Goal: Book appointment/travel/reservation

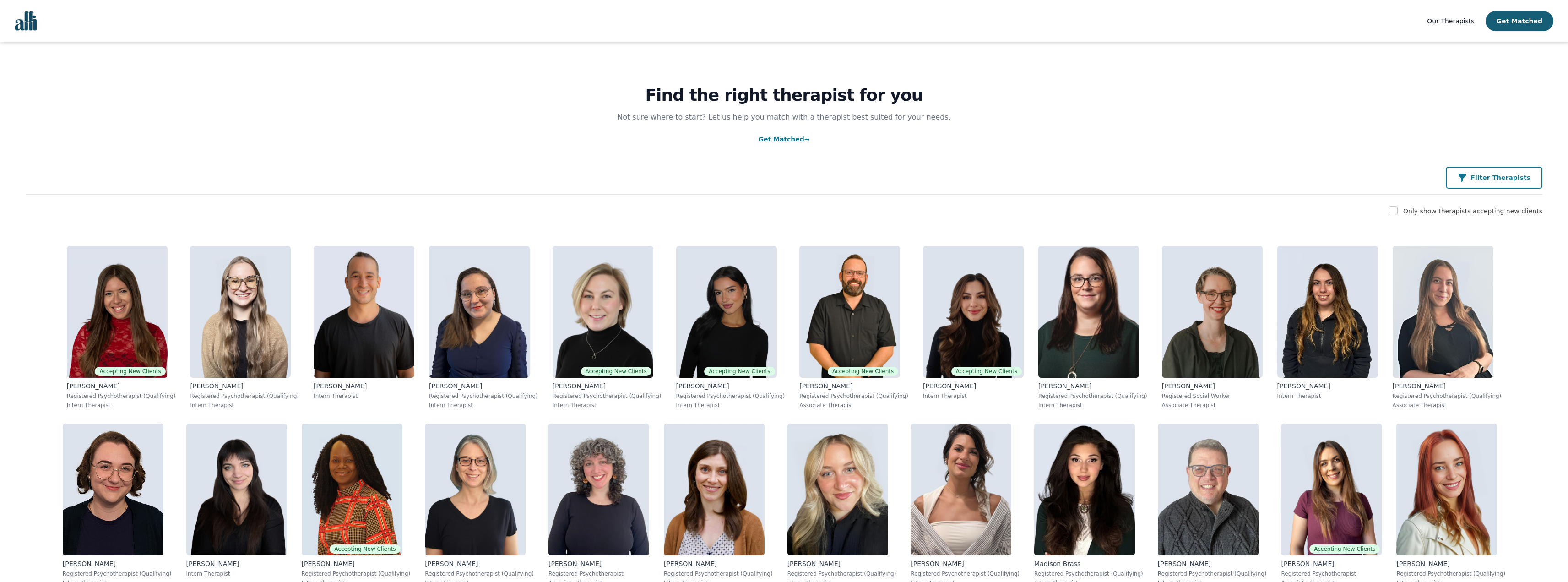
click at [1488, 174] on p "Filter Therapists" at bounding box center [1501, 178] width 60 height 10
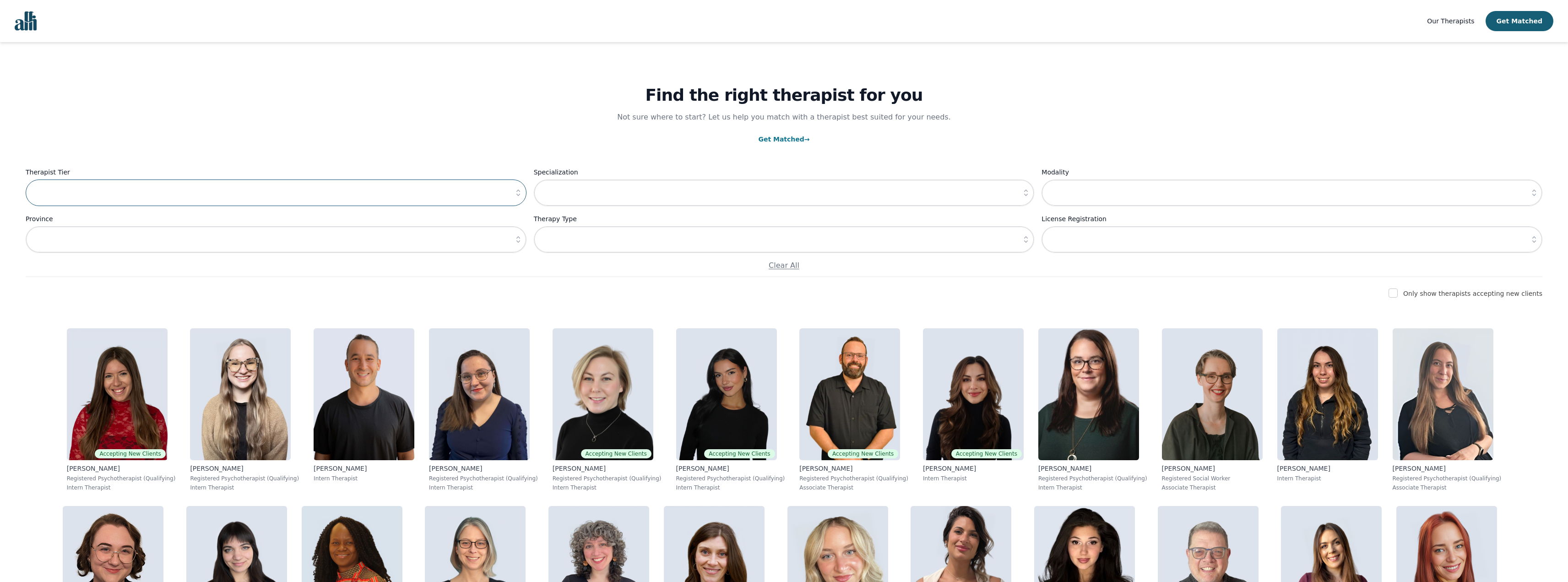
click at [320, 203] on input "text" at bounding box center [277, 193] width 501 height 27
click at [518, 192] on icon "button" at bounding box center [519, 193] width 10 height 10
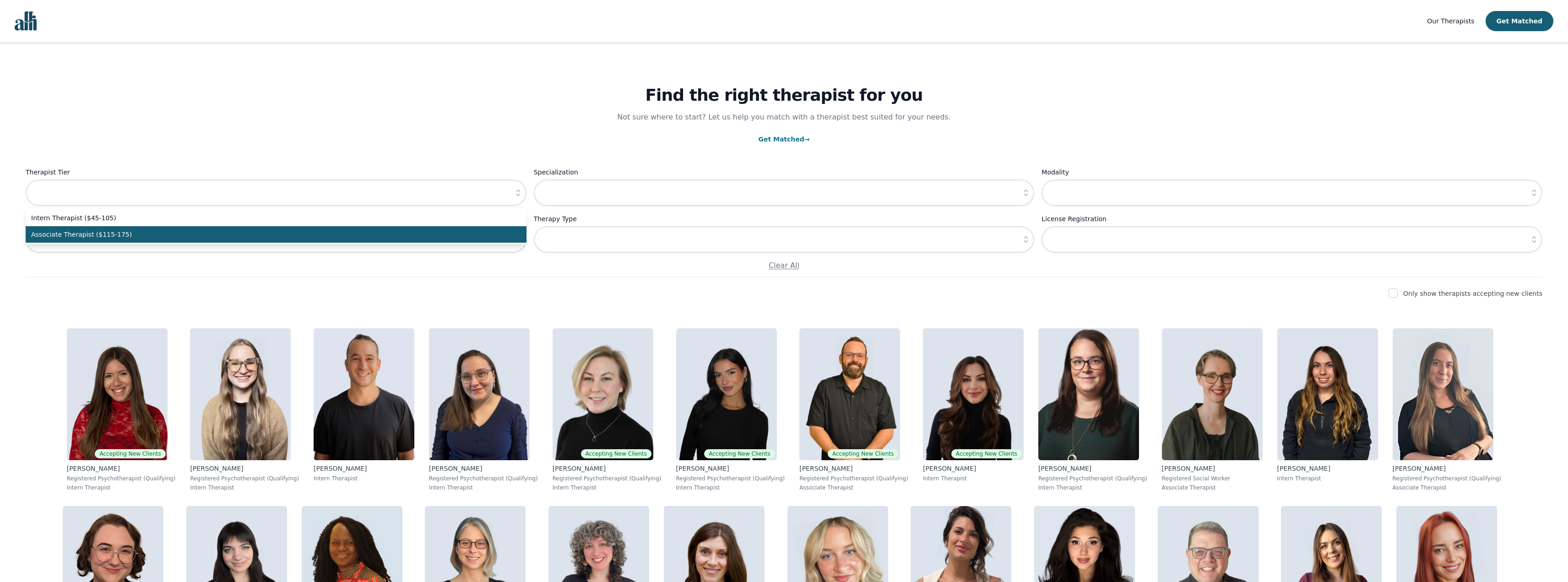
click at [179, 234] on span "Associate Therapist ($115-175)" at bounding box center [270, 234] width 479 height 10
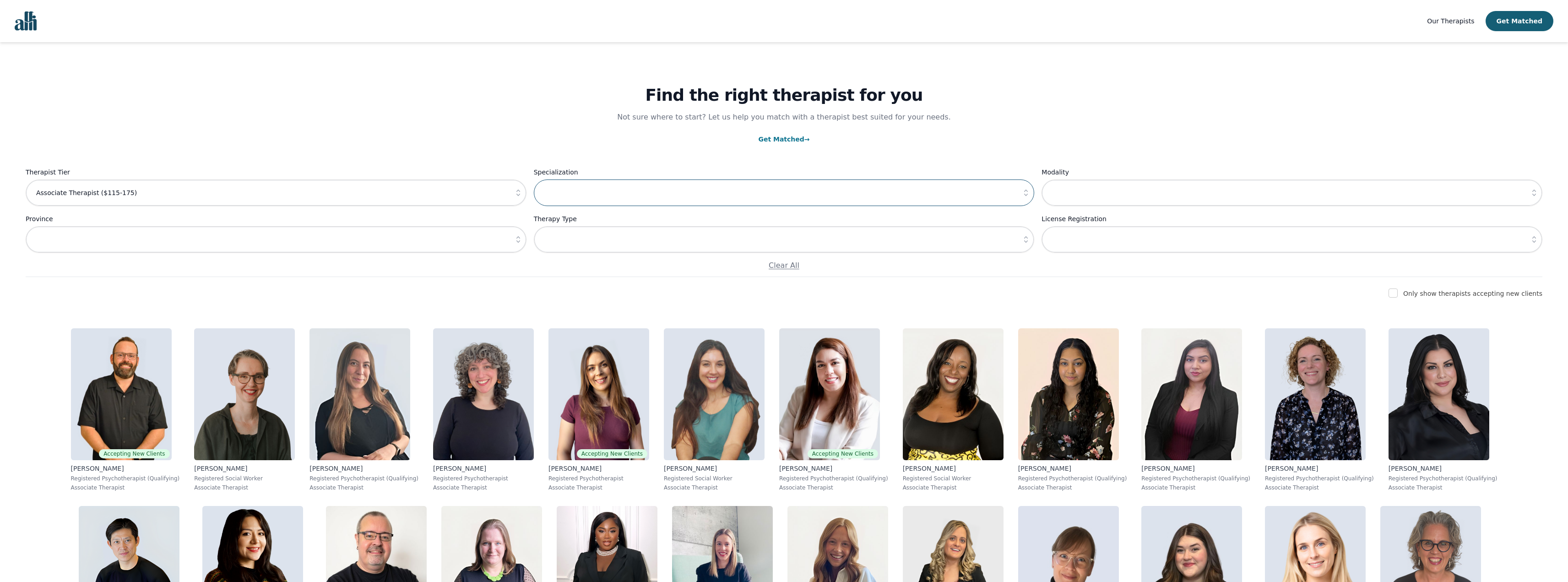
click at [696, 187] on input "text" at bounding box center [784, 193] width 501 height 27
click at [1025, 189] on icon "button" at bounding box center [1026, 193] width 10 height 10
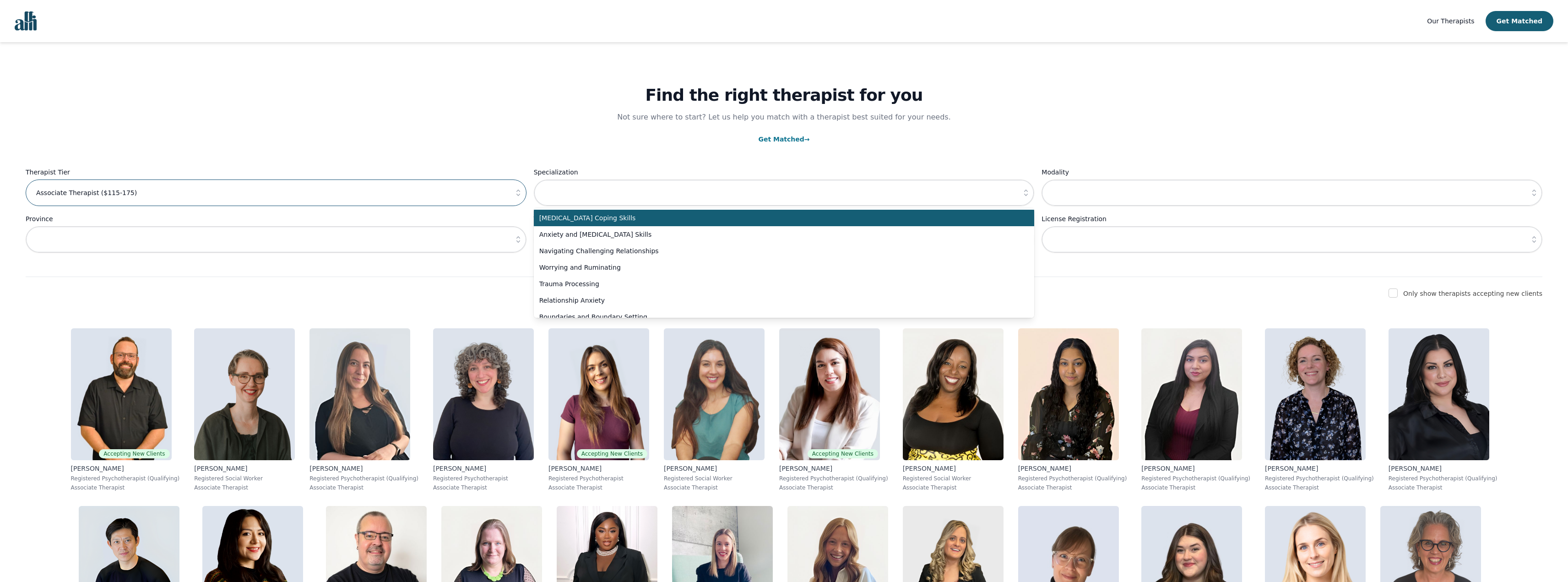
click at [258, 196] on input "Associate Therapist ($115-175)" at bounding box center [277, 193] width 501 height 27
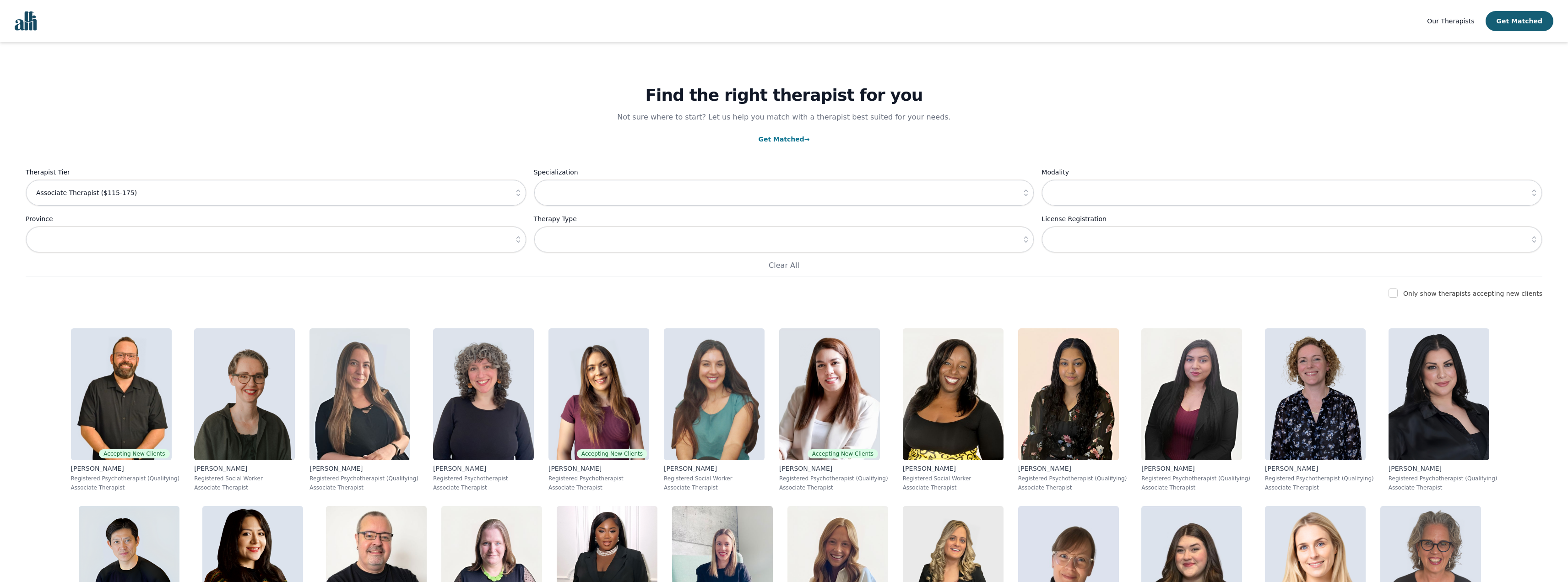
click at [513, 205] on button "button" at bounding box center [518, 193] width 16 height 27
type input "Associate Therapist ($115-175)"
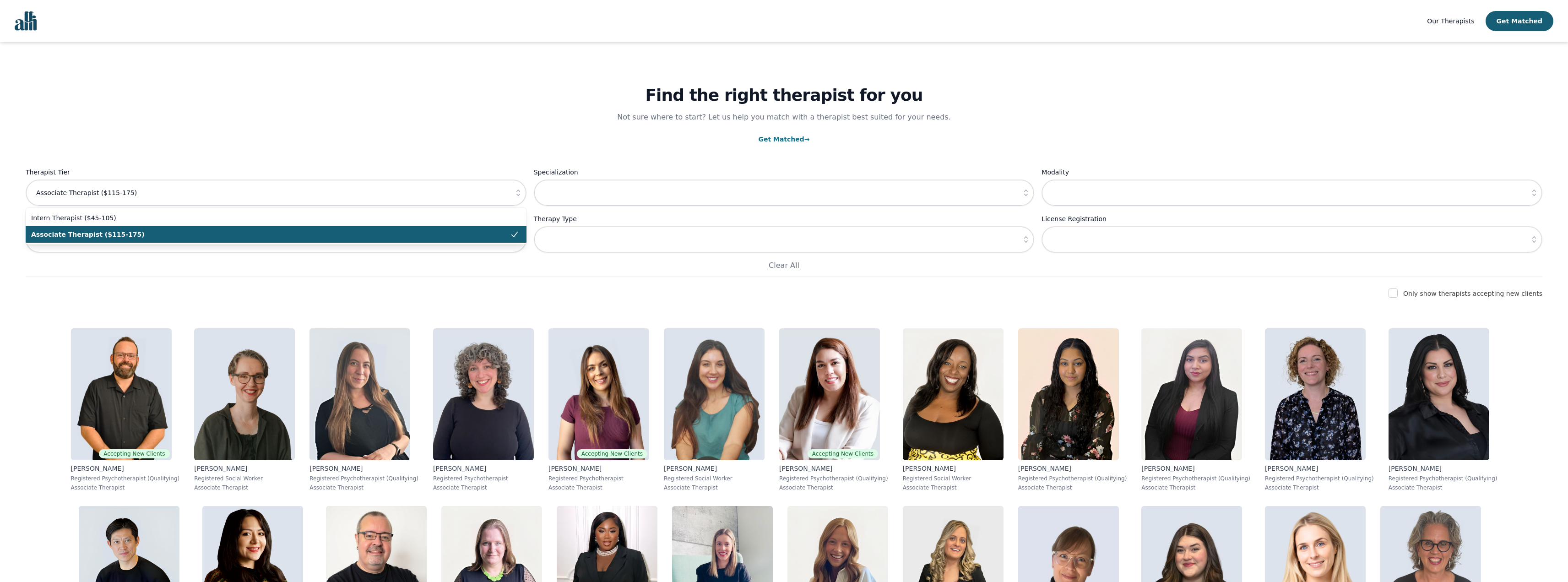
click at [446, 227] on li "Associate Therapist ($115-175)" at bounding box center [277, 234] width 501 height 16
